Goal: Task Accomplishment & Management: Manage account settings

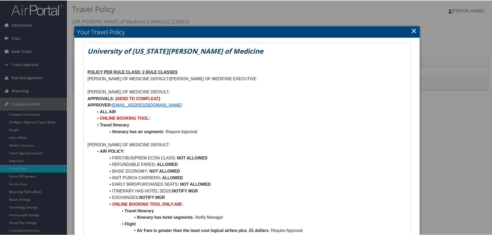
drag, startPoint x: 415, startPoint y: 32, endPoint x: 412, endPoint y: 32, distance: 3.4
click at [415, 32] on link "×" at bounding box center [414, 30] width 6 height 10
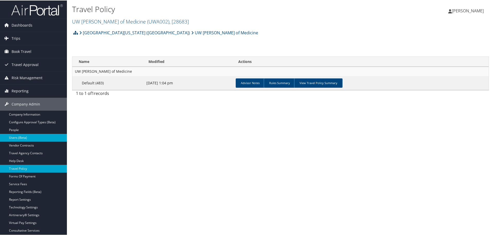
click at [20, 138] on link "Users (Beta)" at bounding box center [33, 137] width 67 height 8
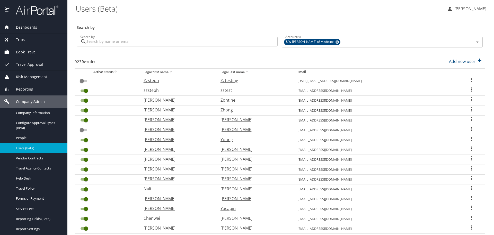
click at [98, 41] on input "Search by" at bounding box center [182, 42] width 191 height 10
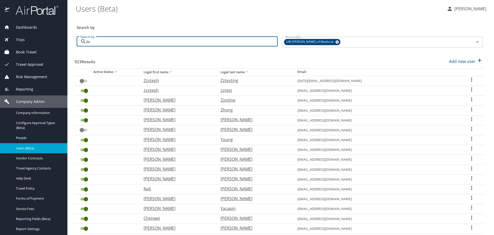
type input "j"
type input "simon"
checkbox input "true"
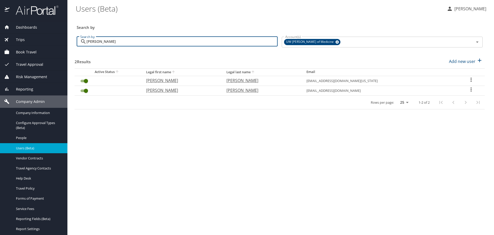
click at [471, 91] on icon "User Search Table" at bounding box center [471, 89] width 6 height 6
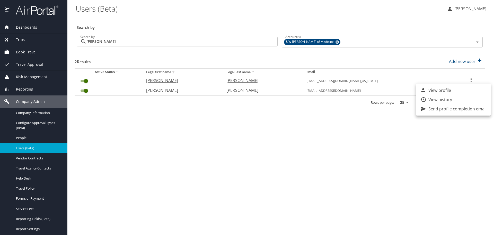
click at [447, 92] on p "View profile" at bounding box center [440, 90] width 23 height 6
select select "US"
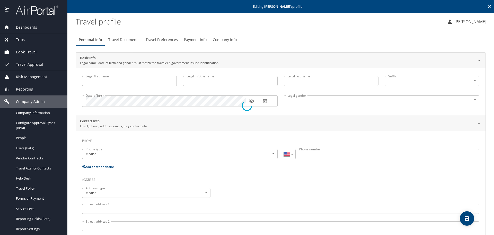
type input "Judy"
type input "Dina"
type input "Simon"
type input "Female"
select select "US"
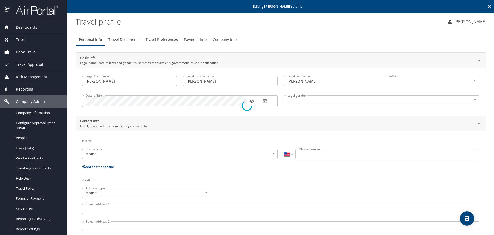
select select "US"
select select "EG"
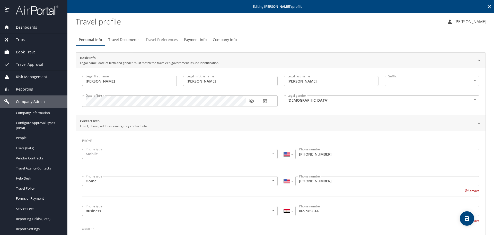
click at [172, 40] on span "Travel Preferences" at bounding box center [162, 40] width 32 height 6
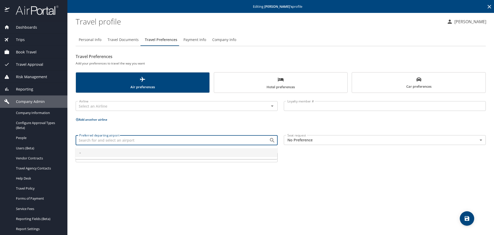
click at [201, 138] on input "Preferred departing airport" at bounding box center [169, 139] width 184 height 7
type input "-"
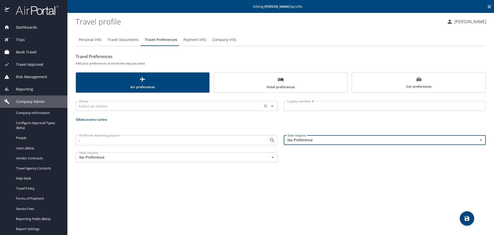
click at [166, 105] on input "text" at bounding box center [169, 105] width 184 height 7
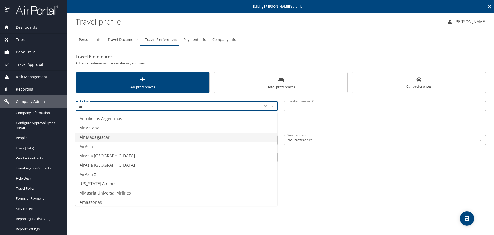
type input "a"
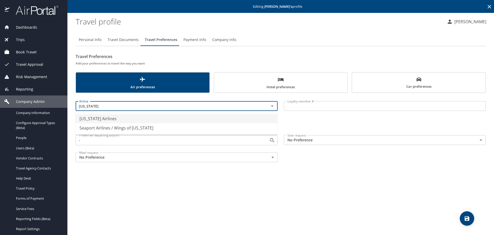
click at [118, 121] on li "Alaska Airlines" at bounding box center [176, 118] width 202 height 9
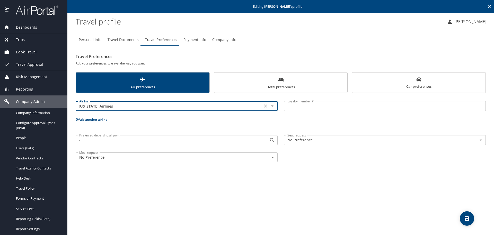
type input "Alaska Airlines"
click at [314, 106] on input "Loyalty member #" at bounding box center [385, 106] width 202 height 10
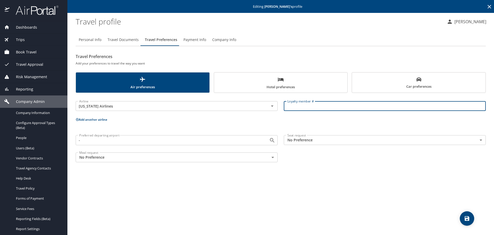
paste input "129534381"
type input "129534381"
click at [465, 219] on icon "save" at bounding box center [467, 218] width 5 height 5
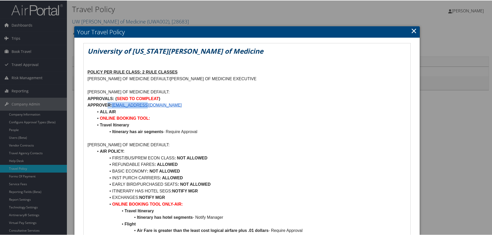
drag, startPoint x: 147, startPoint y: 106, endPoint x: 88, endPoint y: 106, distance: 59.0
click at [108, 103] on p "APPROVER: [EMAIL_ADDRESS][DOMAIN_NAME]" at bounding box center [247, 104] width 319 height 7
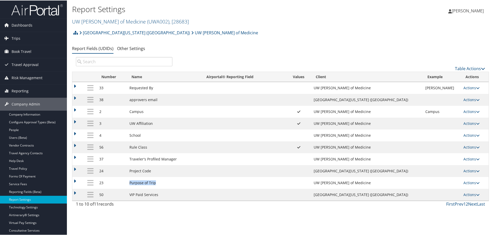
drag, startPoint x: 133, startPoint y: 182, endPoint x: 169, endPoint y: 183, distance: 35.8
click at [169, 183] on td "Purpose of Trip" at bounding box center [164, 182] width 75 height 12
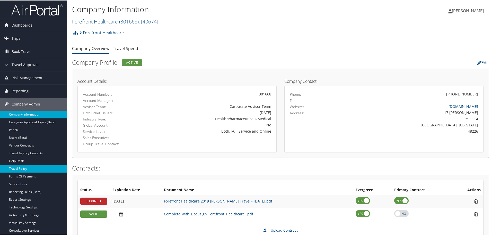
click at [27, 167] on link "Travel Policy" at bounding box center [33, 168] width 67 height 8
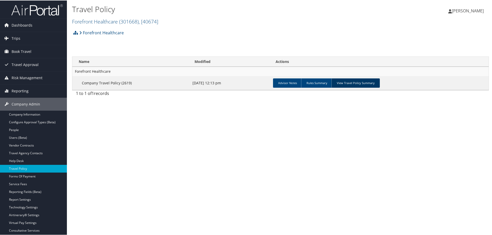
click at [353, 81] on link "View Travel Policy Summary" at bounding box center [356, 82] width 48 height 9
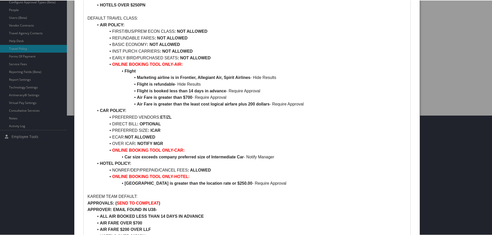
scroll to position [155, 0]
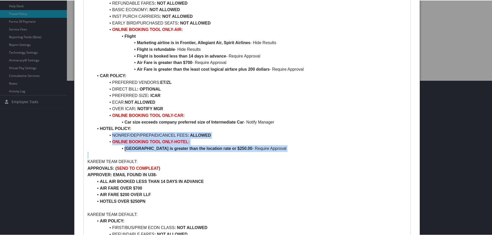
drag, startPoint x: 113, startPoint y: 135, endPoint x: 260, endPoint y: 153, distance: 148.5
click at [135, 153] on p at bounding box center [247, 154] width 319 height 7
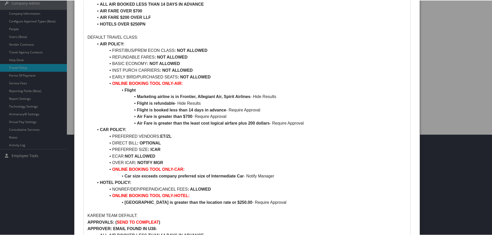
scroll to position [26, 0]
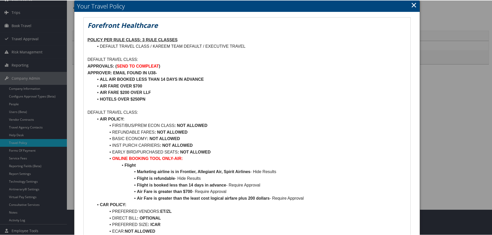
click at [415, 5] on link "×" at bounding box center [414, 4] width 6 height 10
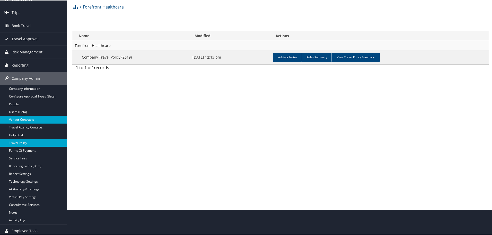
click at [23, 119] on link "Vendor Contracts" at bounding box center [33, 119] width 67 height 8
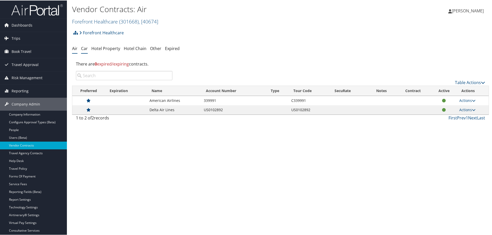
click at [81, 48] on link "Car" at bounding box center [84, 48] width 7 height 6
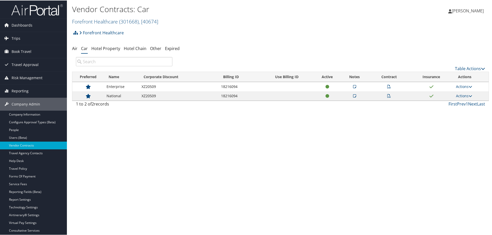
click at [354, 95] on icon at bounding box center [354, 95] width 3 height 4
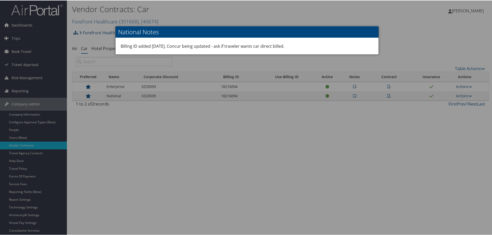
click at [344, 25] on div at bounding box center [247, 117] width 494 height 235
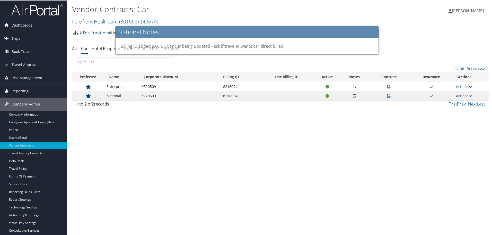
click at [330, 12] on div "Maggie Donnelly Maggie Donnelly My Settings Travel Agency Contacts Log Consulti…" at bounding box center [412, 13] width 165 height 20
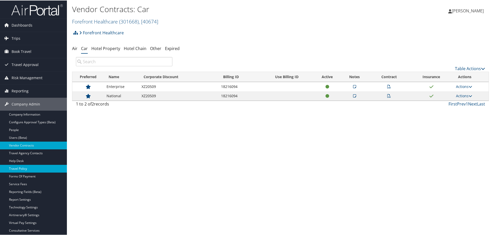
click at [22, 169] on link "Travel Policy" at bounding box center [33, 168] width 67 height 8
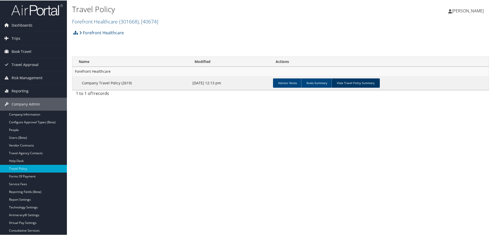
click at [347, 83] on link "View Travel Policy Summary" at bounding box center [356, 82] width 48 height 9
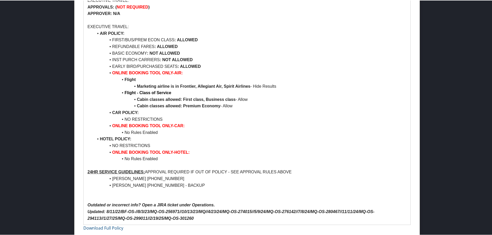
scroll to position [547, 0]
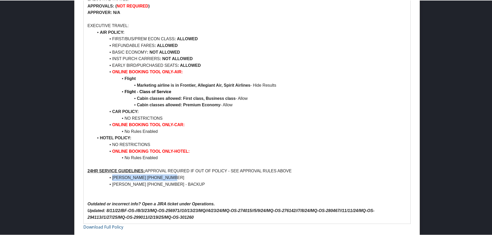
drag, startPoint x: 112, startPoint y: 176, endPoint x: 174, endPoint y: 178, distance: 62.1
click at [174, 178] on li "[PERSON_NAME] [PHONE_NUMBER]" at bounding box center [250, 177] width 313 height 7
click at [126, 189] on p at bounding box center [247, 190] width 319 height 7
